Goal: Understand process/instructions

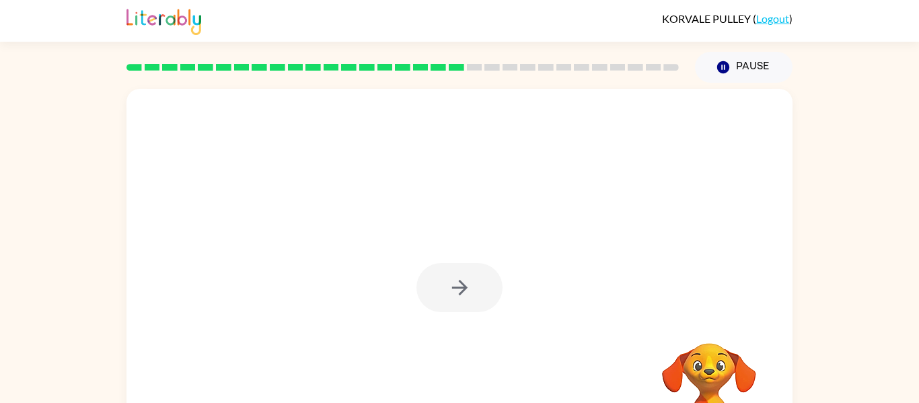
click at [135, 66] on rect at bounding box center [133, 67] width 15 height 7
click at [441, 281] on button "button" at bounding box center [459, 287] width 86 height 49
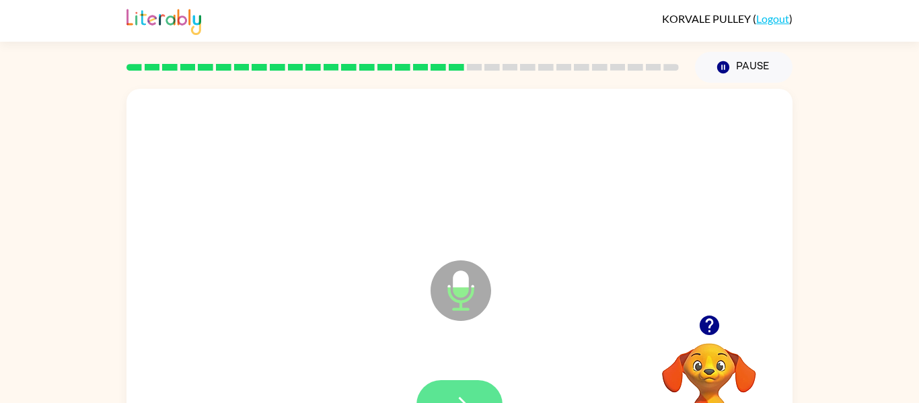
click at [471, 398] on icon "button" at bounding box center [460, 405] width 24 height 24
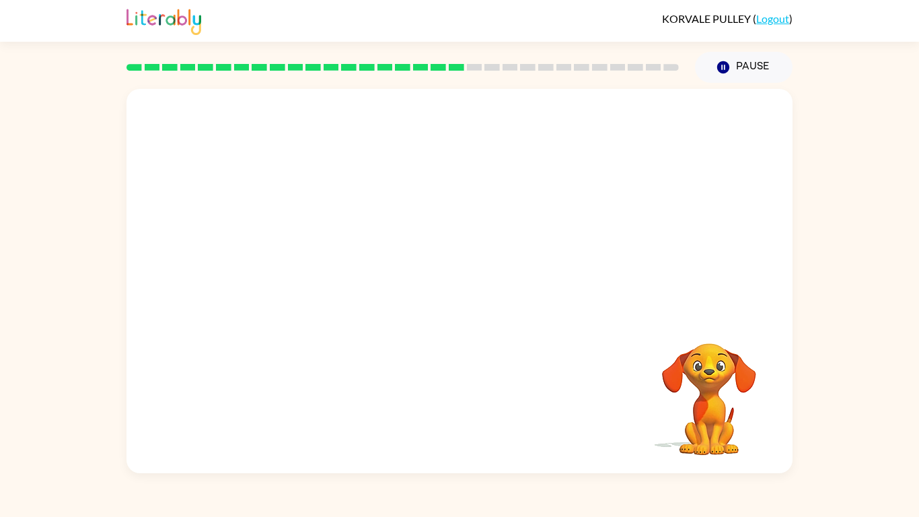
click at [918, 160] on div "Your browser must support playing .mp4 files to use Literably. Please try using…" at bounding box center [459, 278] width 919 height 390
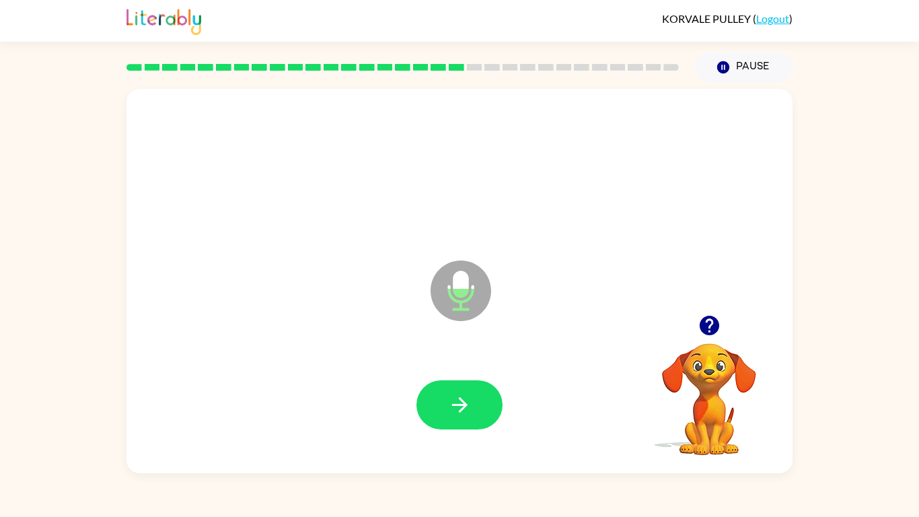
click at [918, 160] on div "Microphone The Microphone is here when it is your turn to talk Your browser mus…" at bounding box center [459, 278] width 919 height 390
click at [424, 402] on button "button" at bounding box center [459, 404] width 86 height 49
click at [422, 399] on button "button" at bounding box center [459, 404] width 86 height 49
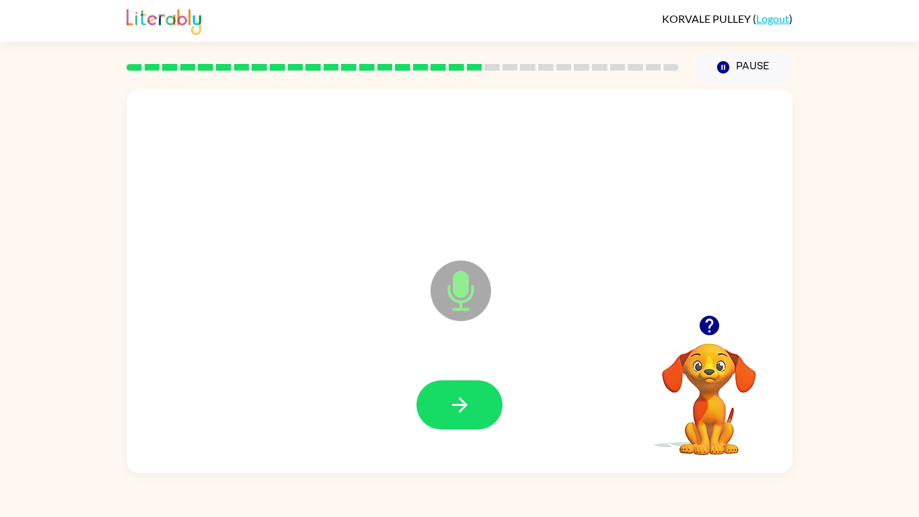
click at [422, 399] on button "button" at bounding box center [459, 404] width 86 height 49
click at [422, 399] on div at bounding box center [459, 404] width 86 height 49
click at [706, 326] on icon "button" at bounding box center [709, 325] width 20 height 20
click at [425, 385] on button "button" at bounding box center [459, 404] width 86 height 49
click at [428, 384] on button "button" at bounding box center [459, 404] width 86 height 49
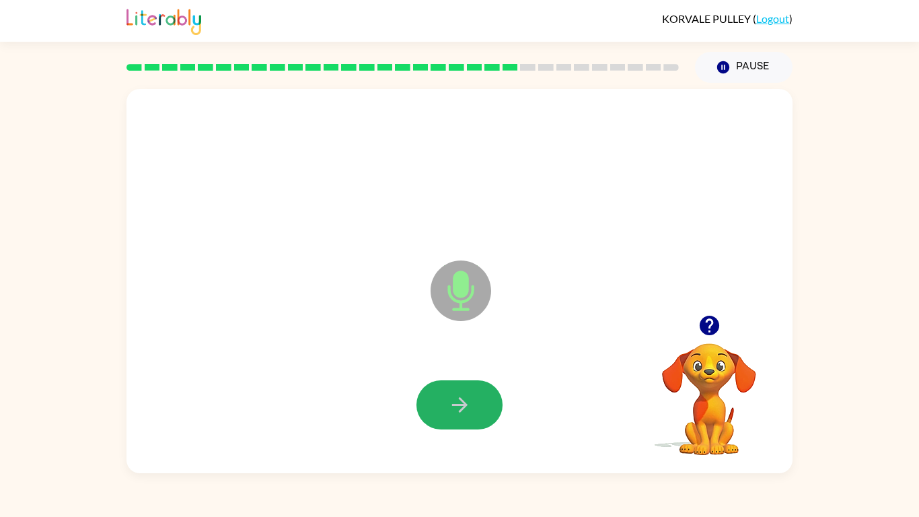
click at [428, 383] on button "button" at bounding box center [459, 404] width 86 height 49
click at [429, 381] on button "button" at bounding box center [459, 404] width 86 height 49
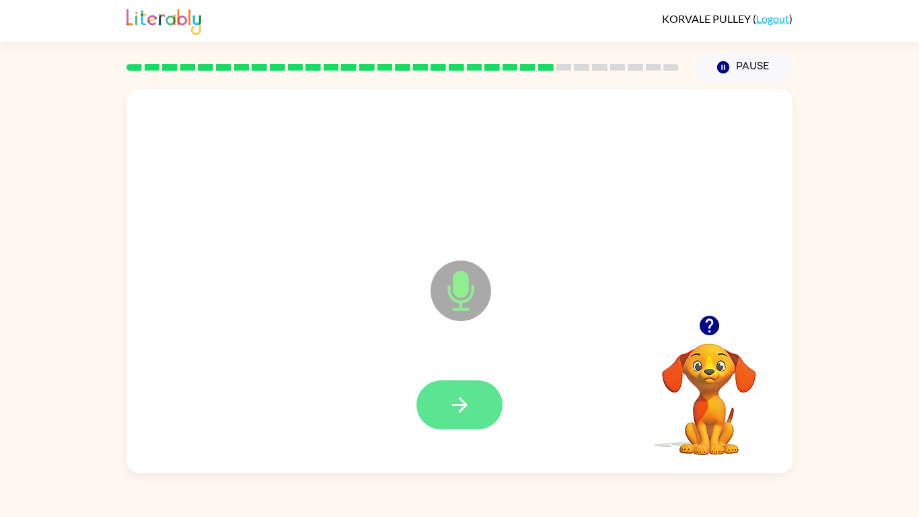
click at [429, 383] on button "button" at bounding box center [459, 404] width 86 height 49
click at [431, 386] on button "button" at bounding box center [459, 404] width 86 height 49
click at [434, 381] on button "button" at bounding box center [459, 404] width 86 height 49
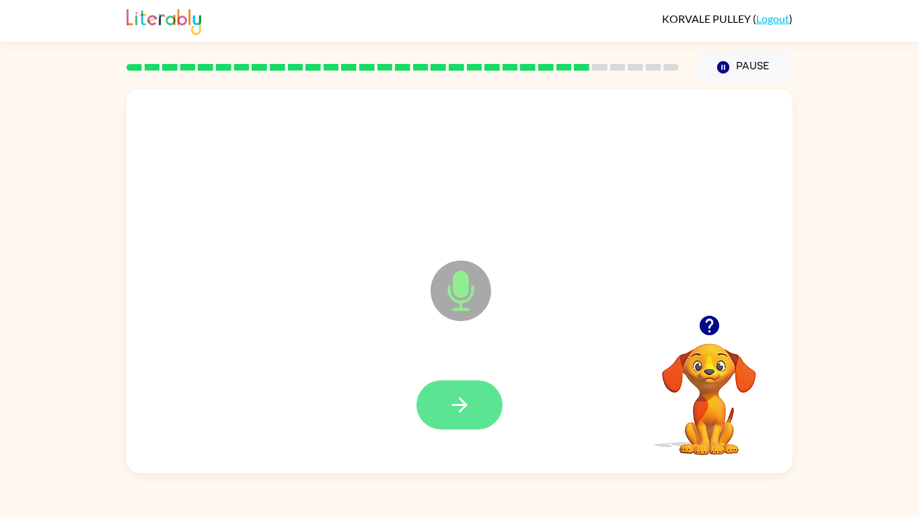
click at [443, 385] on button "button" at bounding box center [459, 404] width 86 height 49
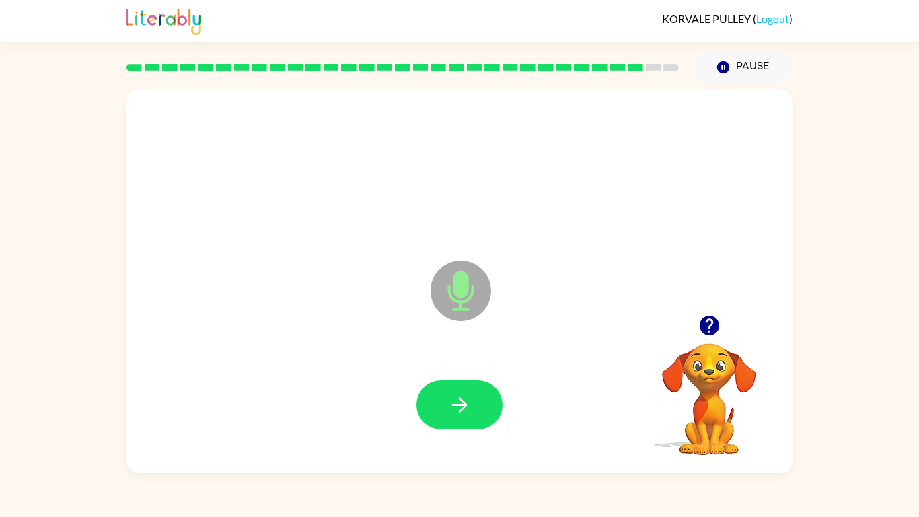
click at [443, 385] on button "button" at bounding box center [459, 404] width 86 height 49
click at [445, 381] on button "button" at bounding box center [459, 404] width 86 height 49
click at [443, 381] on button "button" at bounding box center [459, 404] width 86 height 49
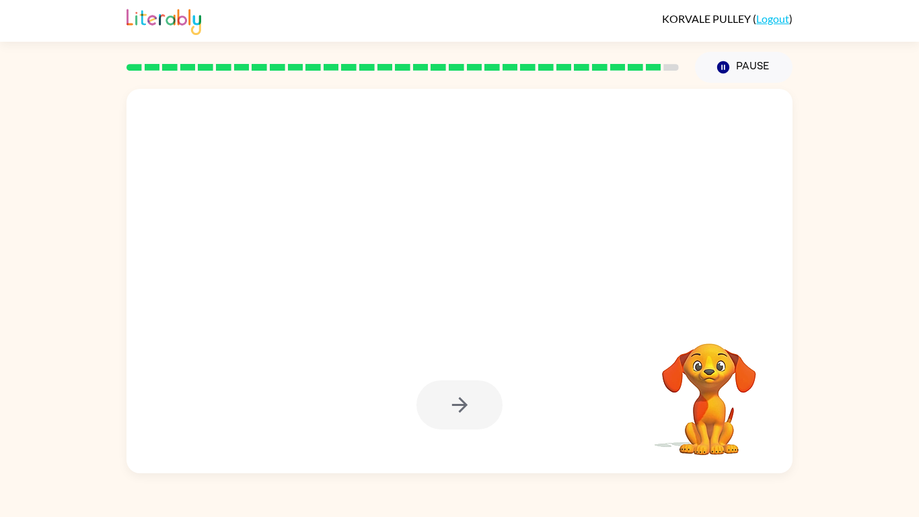
click at [443, 381] on div at bounding box center [459, 404] width 86 height 49
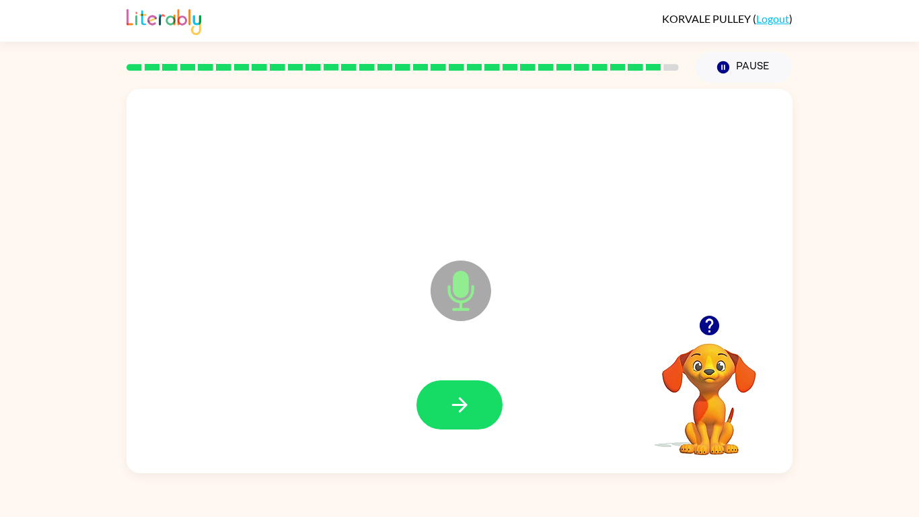
click at [717, 325] on icon "button" at bounding box center [709, 325] width 20 height 20
click at [472, 399] on button "button" at bounding box center [459, 404] width 86 height 49
